Goal: Navigation & Orientation: Find specific page/section

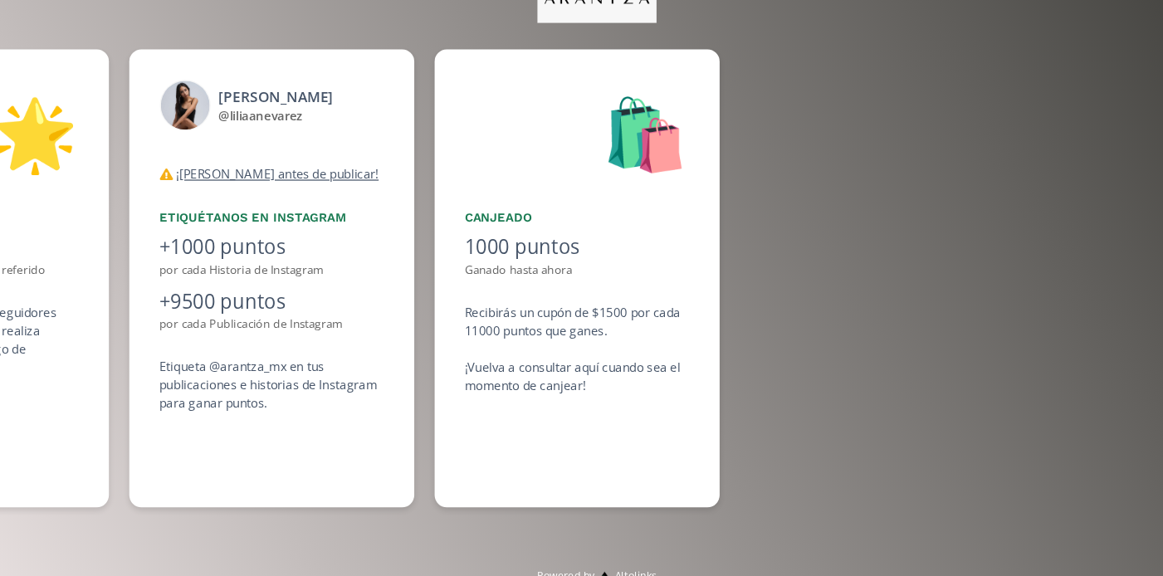
scroll to position [8, 0]
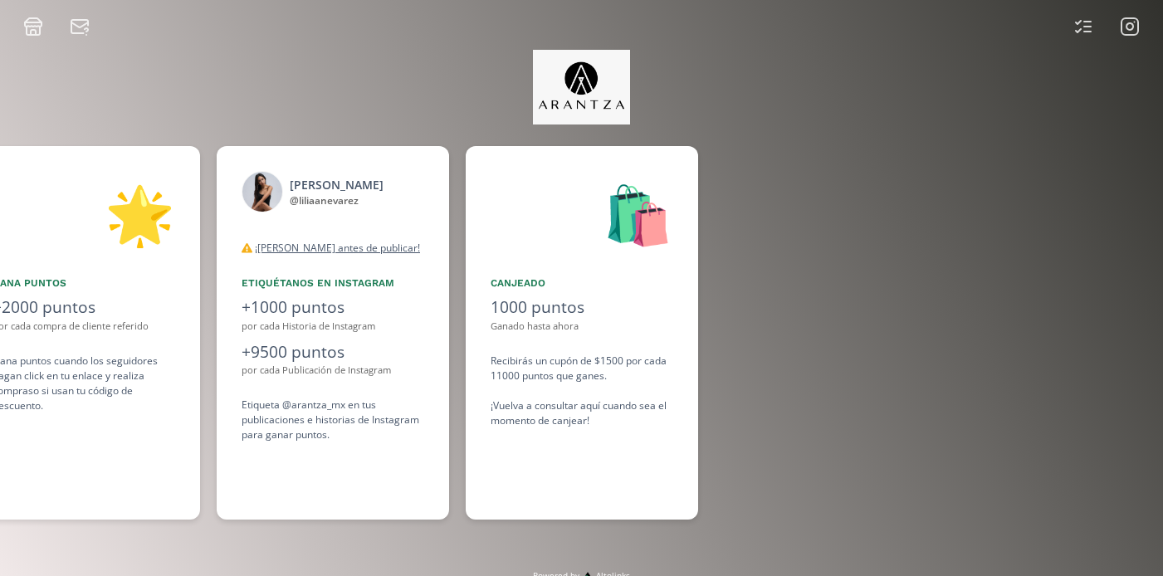
click at [1125, 23] on icon at bounding box center [1130, 27] width 20 height 20
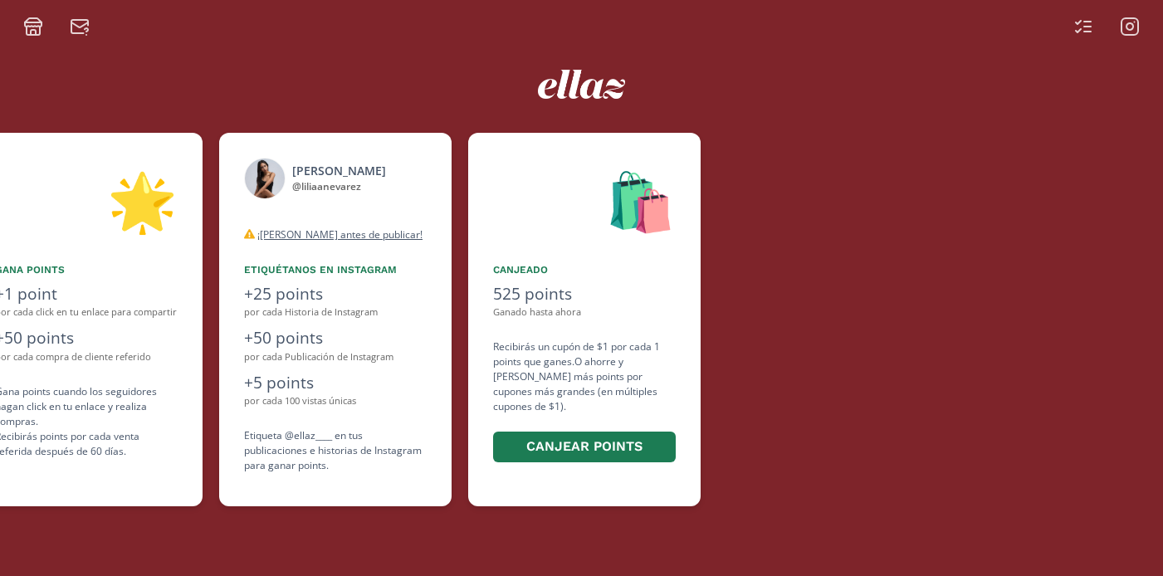
scroll to position [0, 996]
